Goal: Task Accomplishment & Management: Use online tool/utility

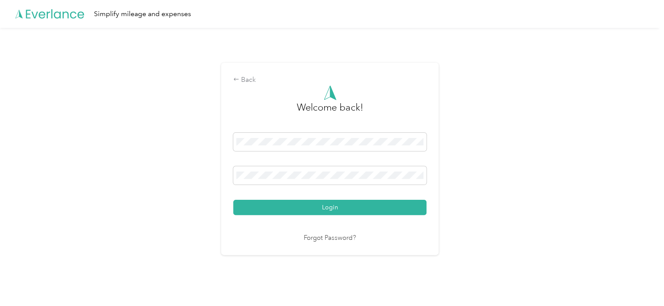
click at [348, 208] on button "Login" at bounding box center [329, 207] width 193 height 15
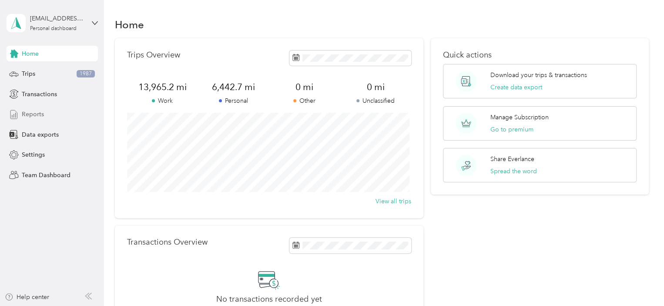
click at [38, 113] on span "Reports" at bounding box center [33, 114] width 22 height 9
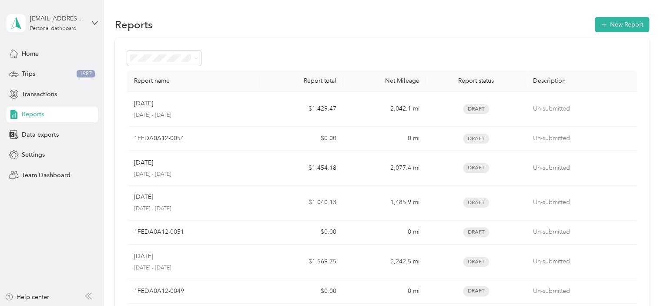
drag, startPoint x: 613, startPoint y: 25, endPoint x: 612, endPoint y: 37, distance: 11.8
click at [614, 25] on button "New Report" at bounding box center [622, 24] width 54 height 15
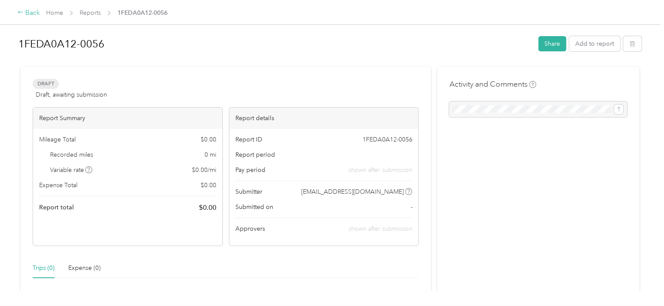
click at [26, 14] on div "Back" at bounding box center [28, 13] width 23 height 10
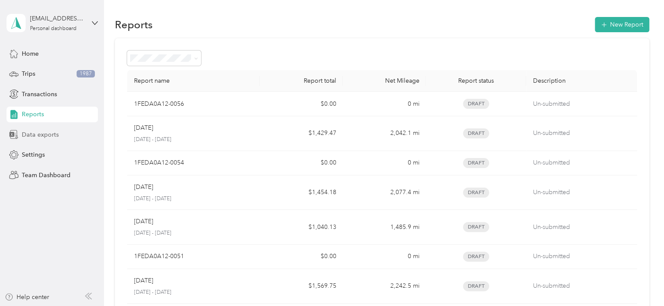
click at [37, 137] on span "Data exports" at bounding box center [40, 134] width 37 height 9
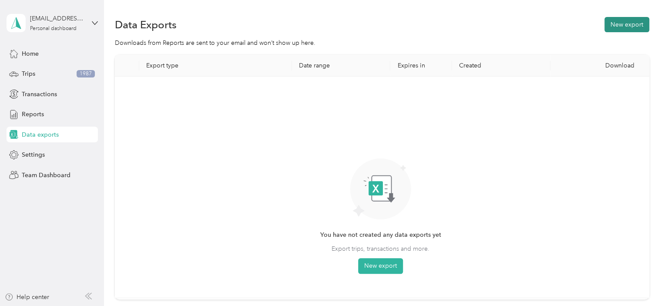
click at [630, 21] on button "New export" at bounding box center [626, 24] width 45 height 15
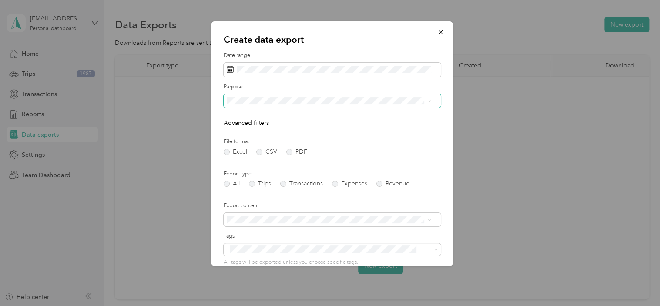
click at [428, 100] on icon at bounding box center [429, 101] width 4 height 4
click at [322, 159] on div "Pods" at bounding box center [328, 161] width 198 height 9
click at [290, 151] on label "PDF" at bounding box center [296, 152] width 21 height 6
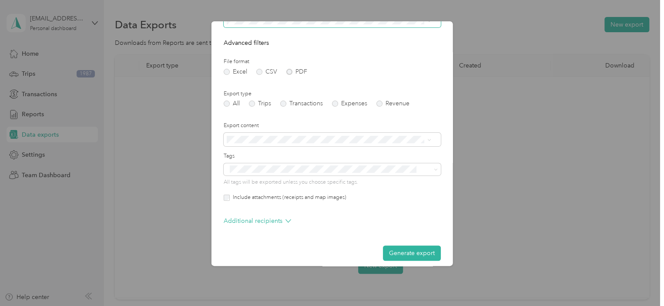
scroll to position [87, 0]
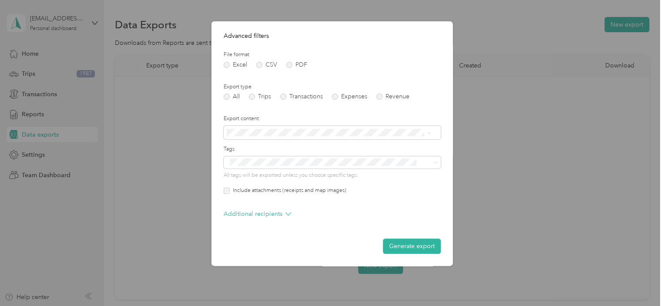
click at [409, 246] on button "Generate export" at bounding box center [412, 245] width 58 height 15
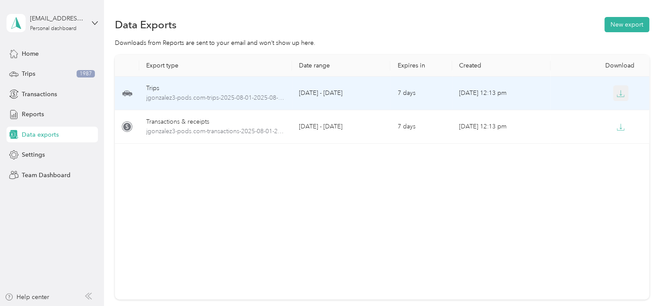
click at [616, 94] on icon "button" at bounding box center [620, 94] width 8 height 8
